Goal: Information Seeking & Learning: Learn about a topic

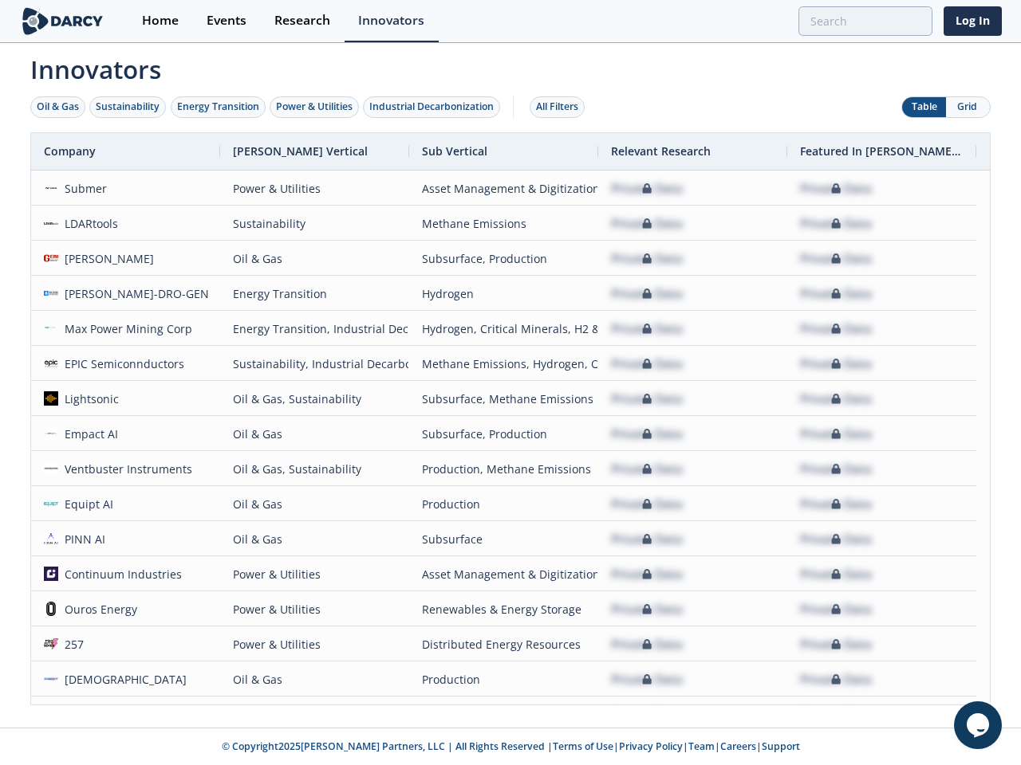
click at [58, 107] on div "Oil & Gas" at bounding box center [58, 107] width 42 height 14
click at [128, 107] on div "Sustainability" at bounding box center [128, 107] width 64 height 14
click at [218, 107] on div "Energy Transition" at bounding box center [218, 107] width 82 height 14
click at [316, 107] on div "Power & Utilities" at bounding box center [314, 107] width 77 height 14
click at [435, 107] on div "Industrial Decarbonization" at bounding box center [431, 107] width 124 height 14
